Goal: Navigation & Orientation: Find specific page/section

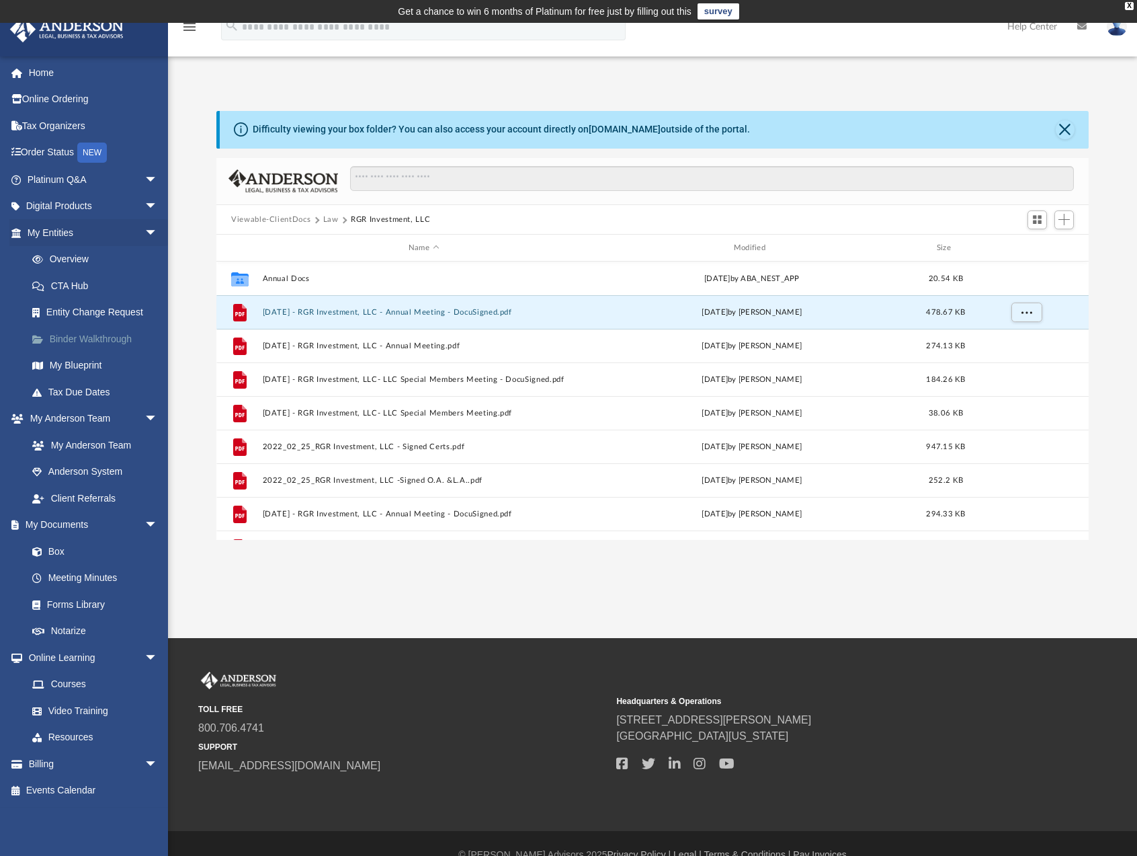
scroll to position [296, 862]
click at [54, 547] on link "Box" at bounding box center [98, 551] width 159 height 27
click at [56, 554] on link "Box" at bounding box center [98, 551] width 159 height 27
click at [82, 577] on link "Meeting Minutes" at bounding box center [98, 578] width 159 height 27
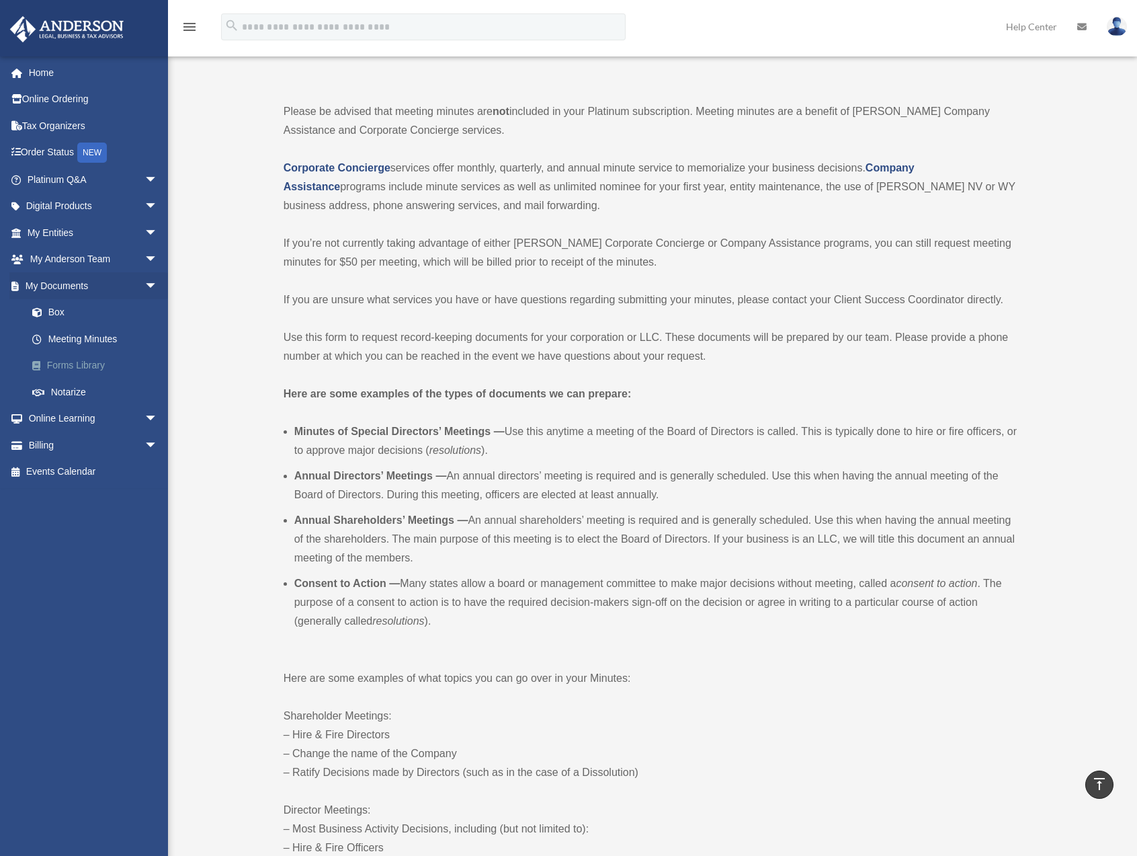
scroll to position [67, 0]
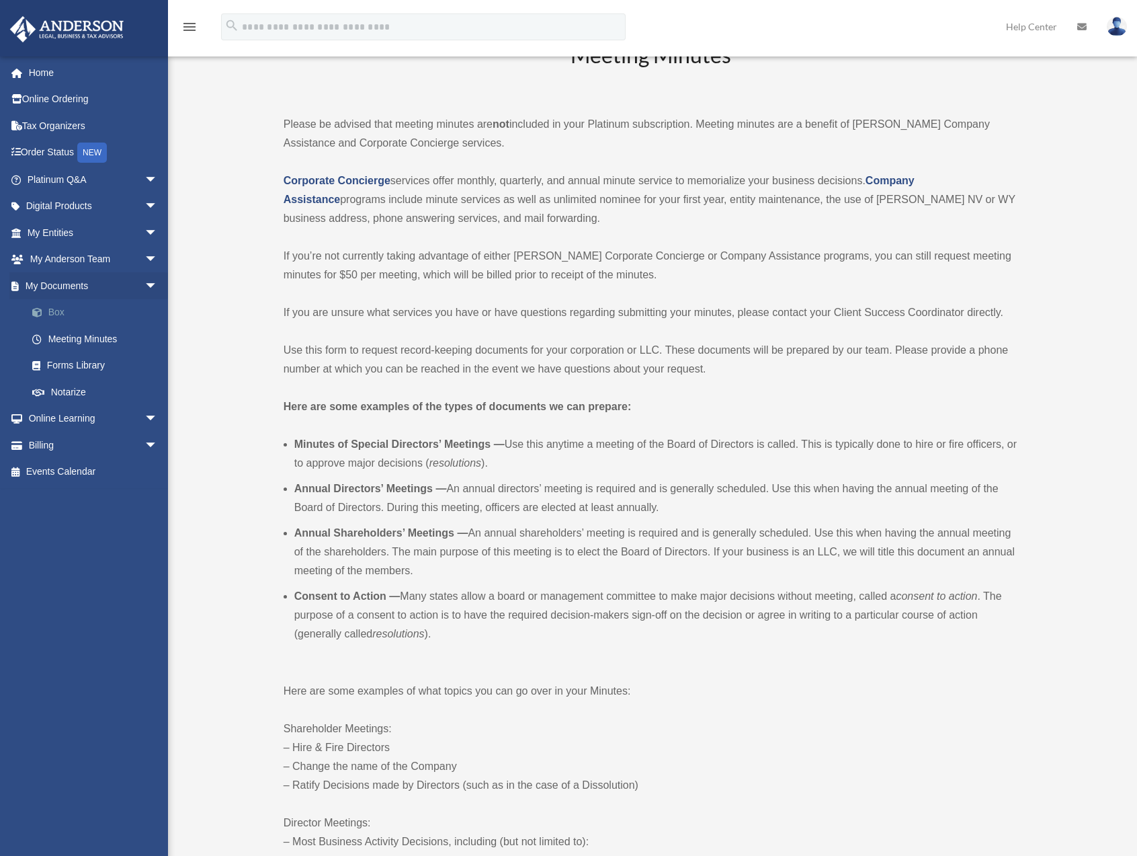
click at [56, 313] on link "Box" at bounding box center [98, 312] width 159 height 27
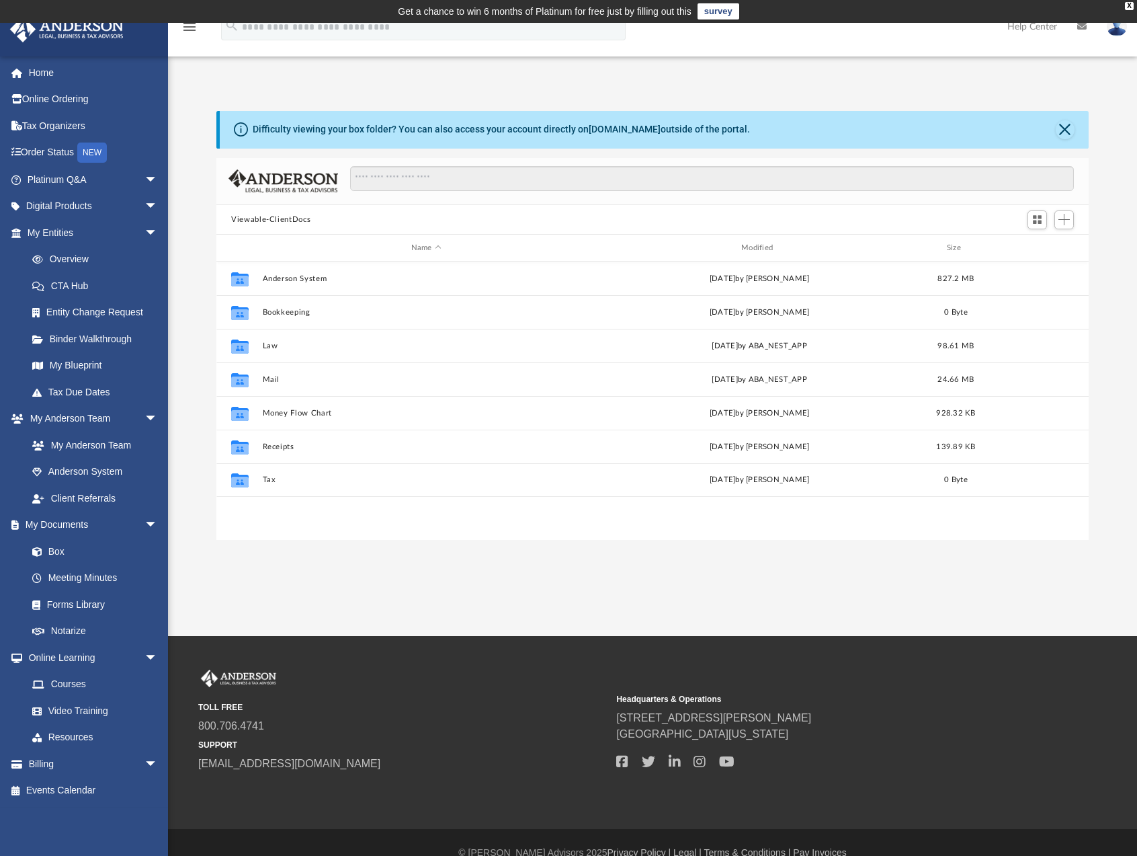
scroll to position [296, 862]
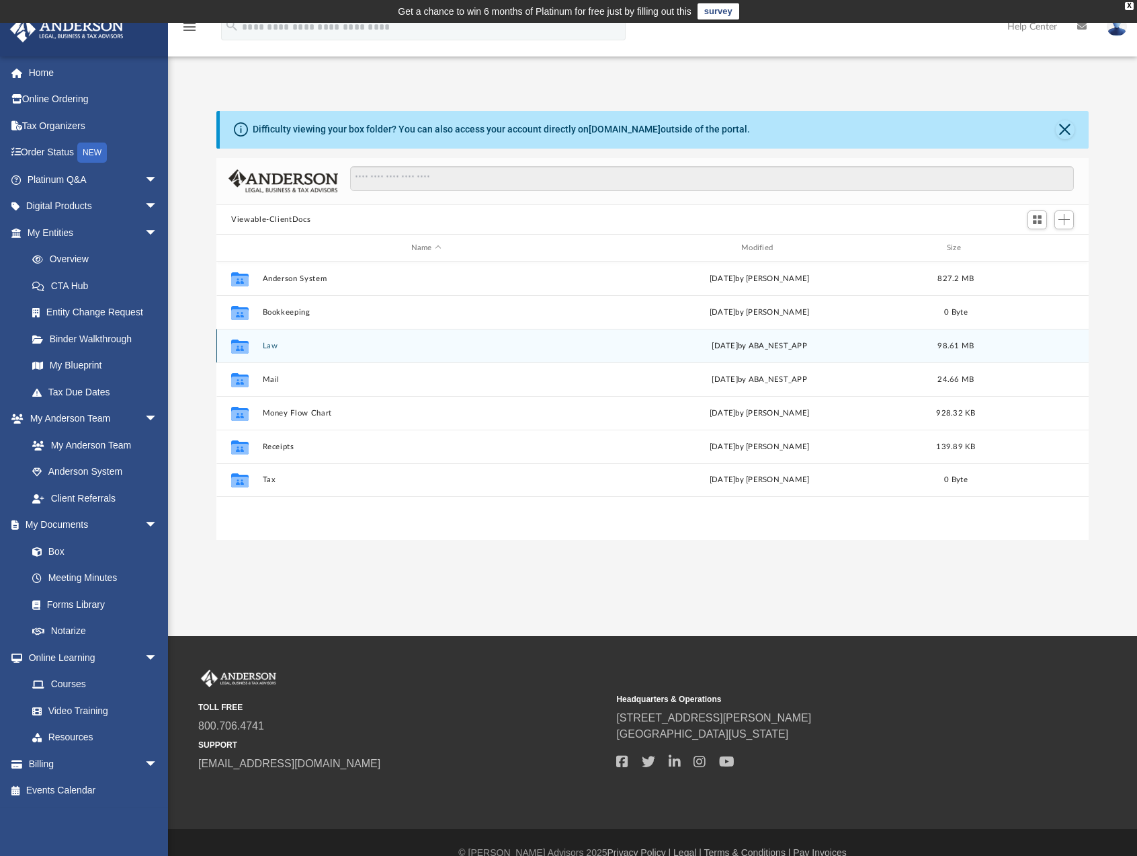
click at [329, 358] on div "Collaborated Folder Law [DATE] by ABA_NEST_APP 98.61 MB" at bounding box center [652, 346] width 873 height 34
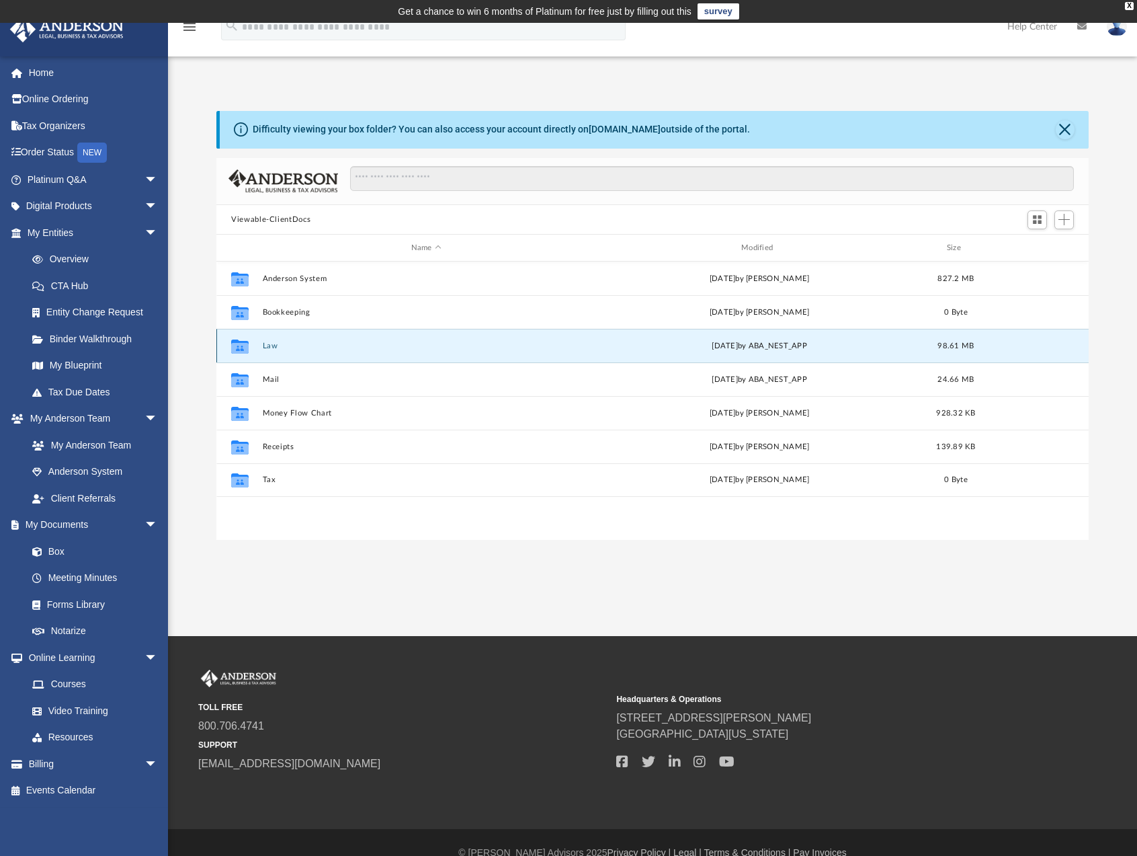
click at [395, 350] on button "Law" at bounding box center [426, 345] width 327 height 9
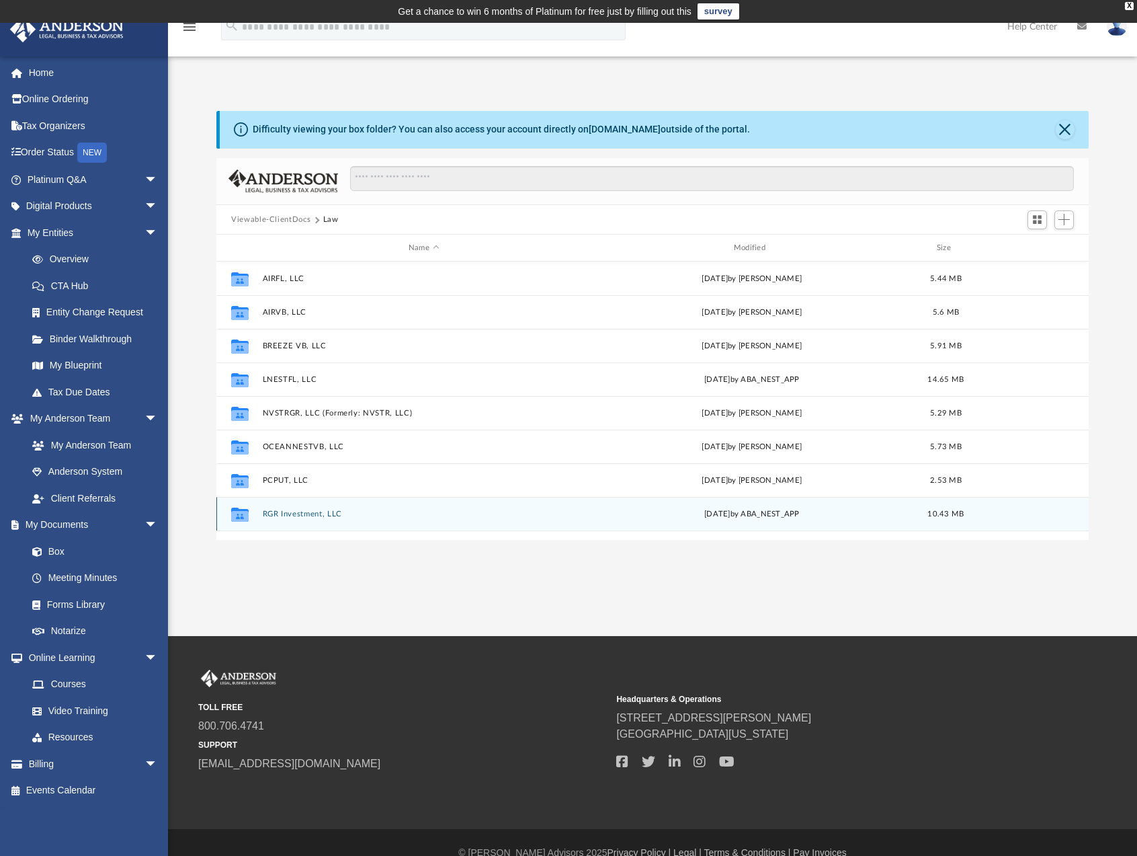
click at [337, 516] on button "RGR Investment, LLC" at bounding box center [424, 514] width 323 height 9
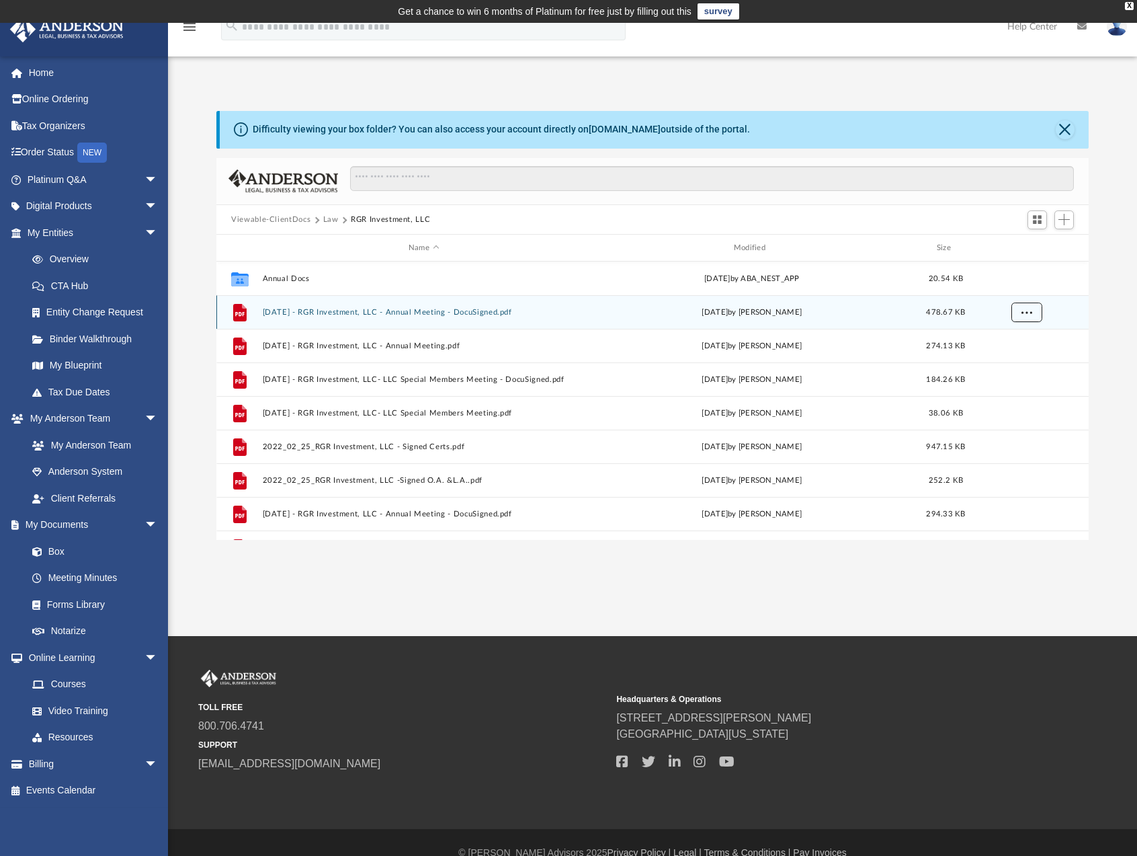
click at [1030, 316] on button "More options" at bounding box center [1027, 312] width 31 height 20
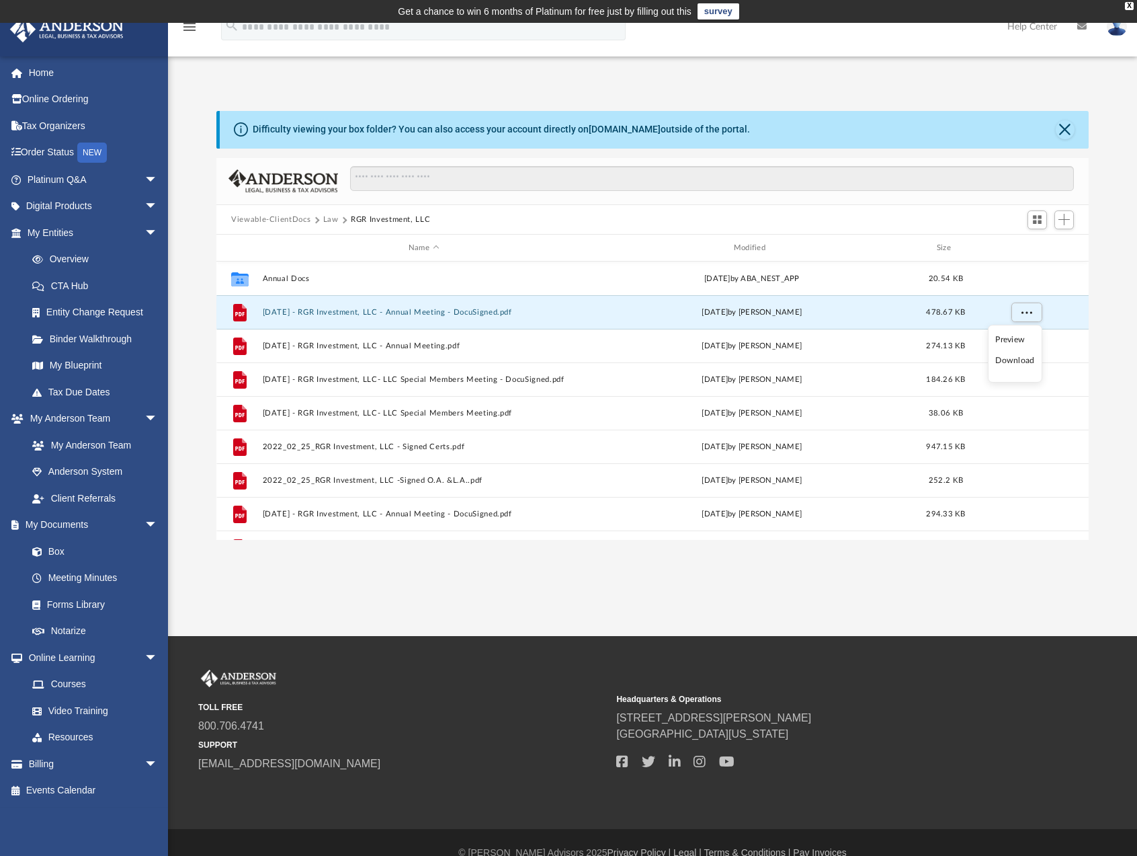
click at [586, 75] on div "App [EMAIL_ADDRESS][DOMAIN_NAME] Sign Out [EMAIL_ADDRESS][DOMAIN_NAME] Home Onl…" at bounding box center [568, 305] width 1137 height 472
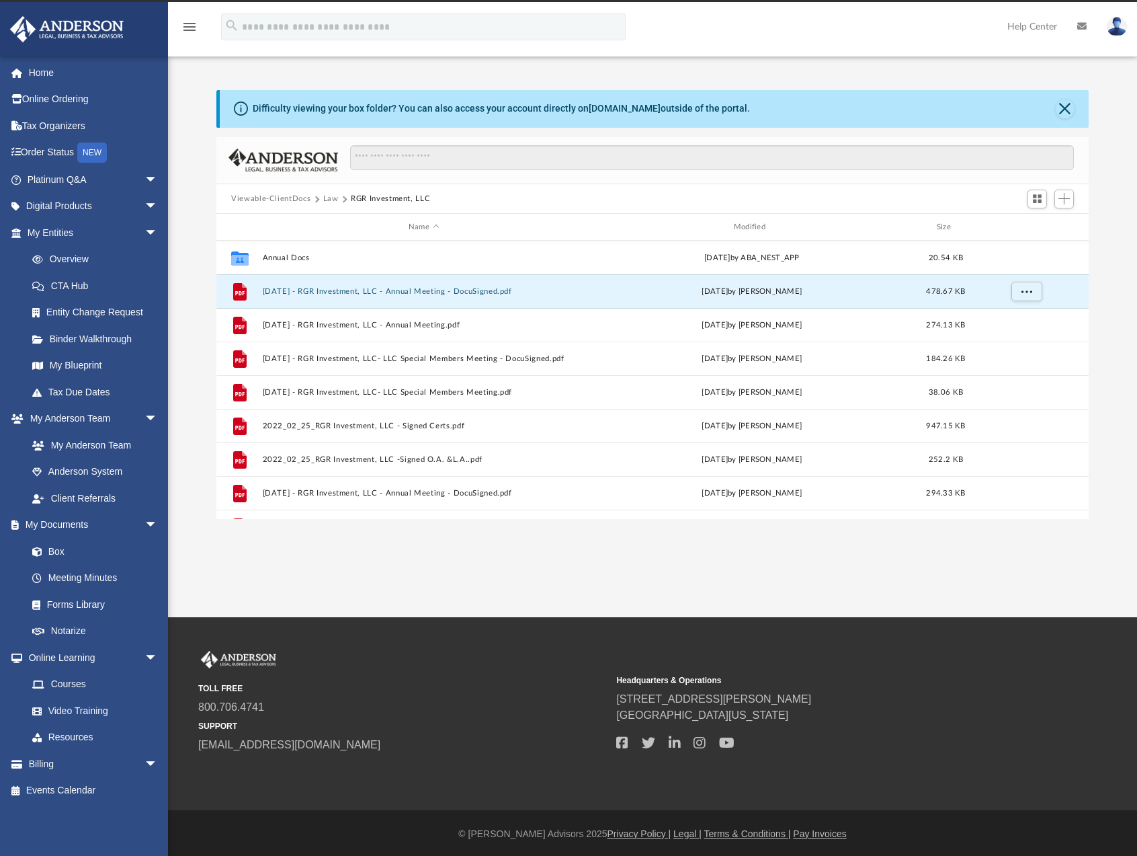
scroll to position [23, 0]
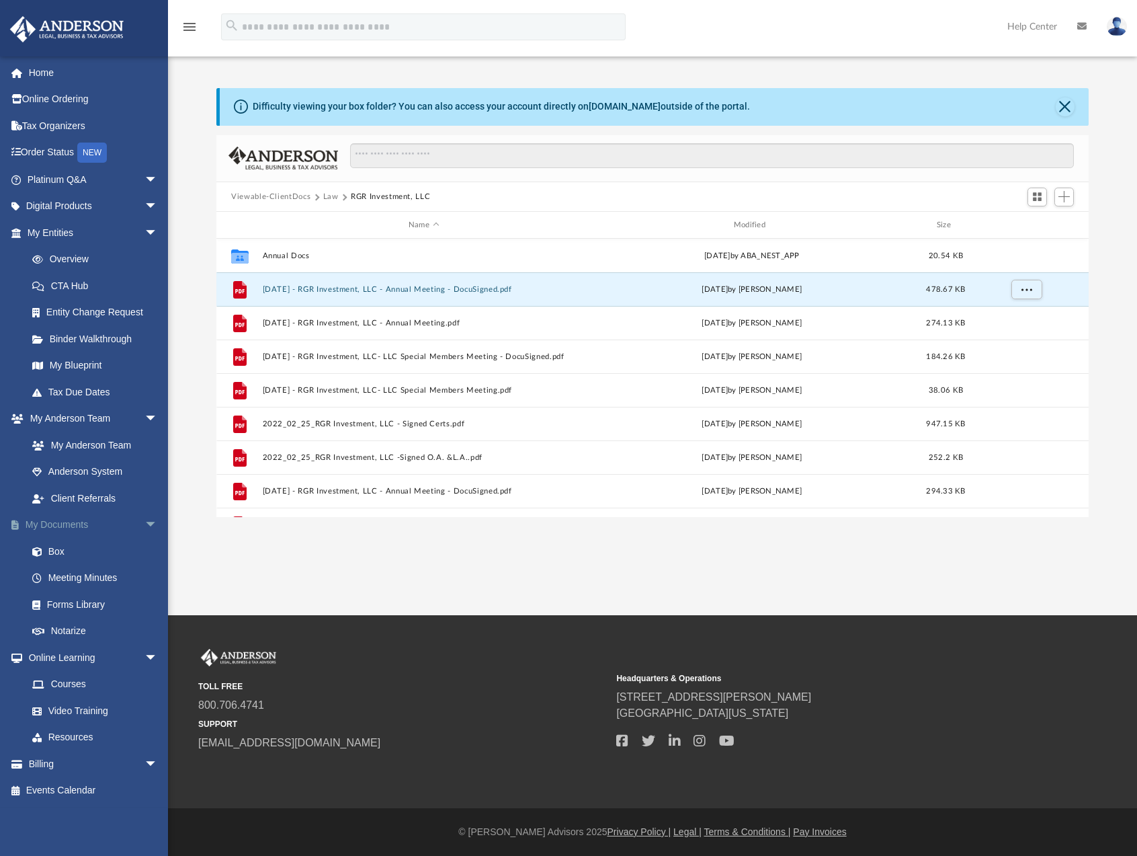
click at [145, 522] on span "arrow_drop_down" at bounding box center [158, 526] width 27 height 28
click at [145, 522] on span "arrow_drop_up" at bounding box center [158, 526] width 27 height 28
click at [44, 72] on link "Home" at bounding box center [93, 72] width 169 height 27
